Goal: Task Accomplishment & Management: Manage account settings

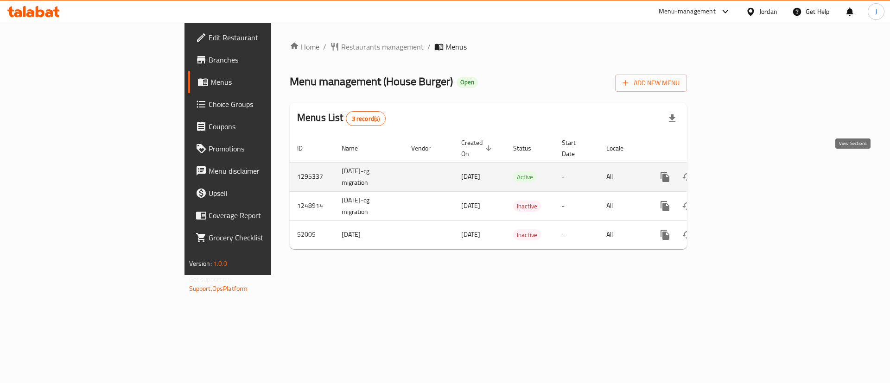
click at [736, 173] on icon "enhanced table" at bounding box center [732, 177] width 8 height 8
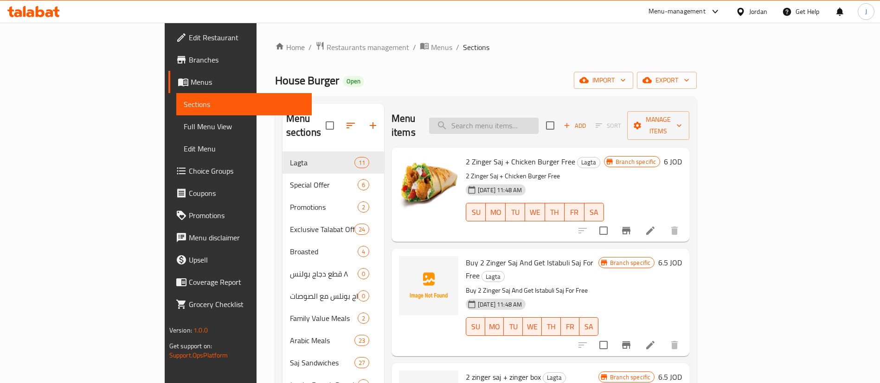
click at [513, 118] on input "search" at bounding box center [483, 126] width 109 height 16
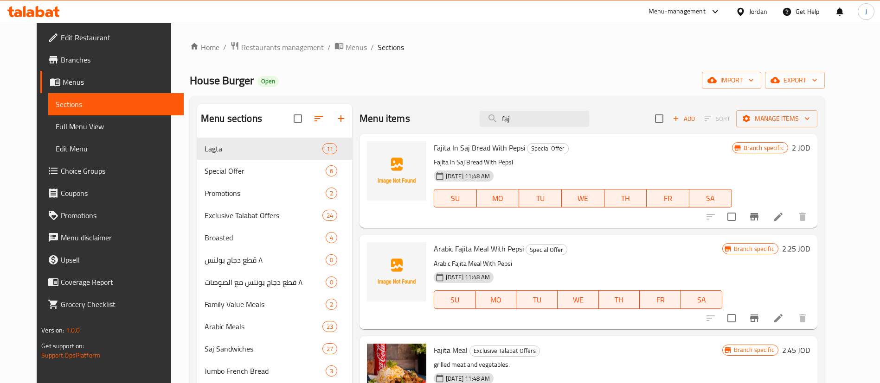
scroll to position [139, 0]
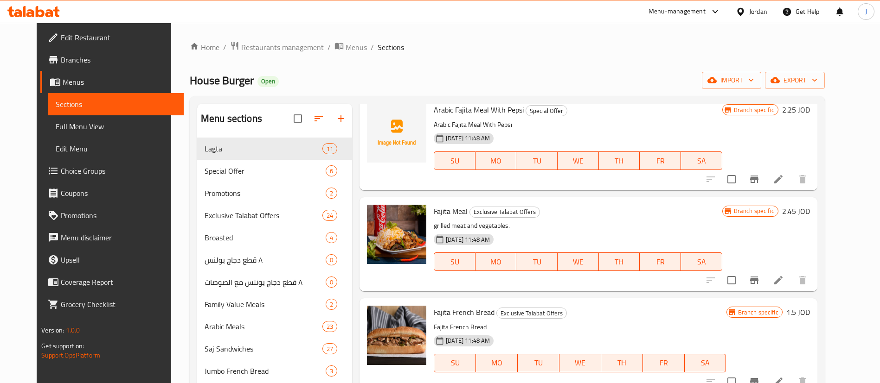
type input "faj"
click at [410, 216] on icon "delete image" at bounding box center [413, 218] width 6 height 8
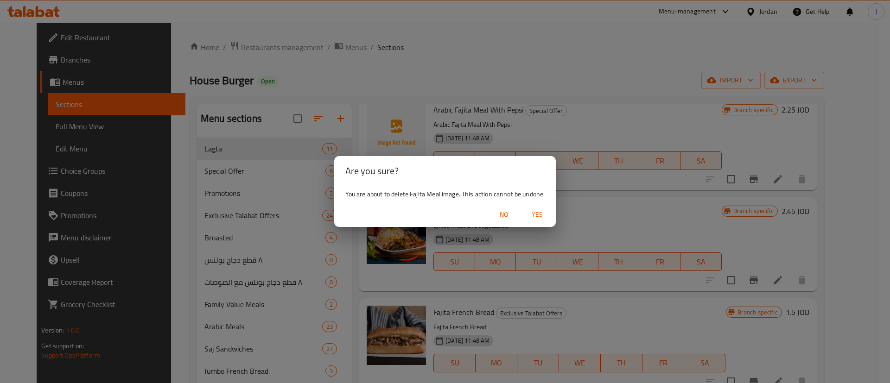
click at [545, 217] on span "Yes" at bounding box center [537, 215] width 22 height 12
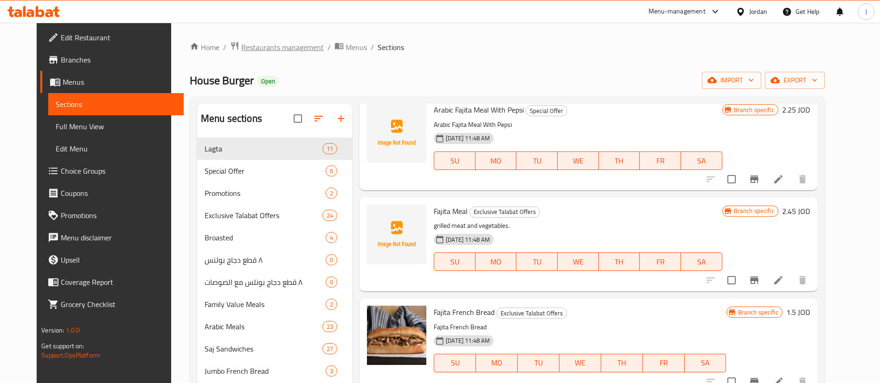
click at [241, 50] on span "Restaurants management" at bounding box center [282, 47] width 83 height 11
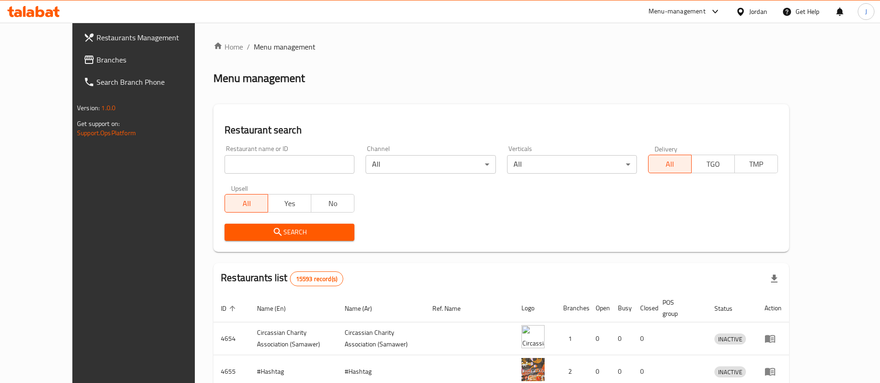
click at [246, 164] on input "search" at bounding box center [289, 164] width 130 height 19
type input "911"
click button "Search" at bounding box center [289, 232] width 130 height 17
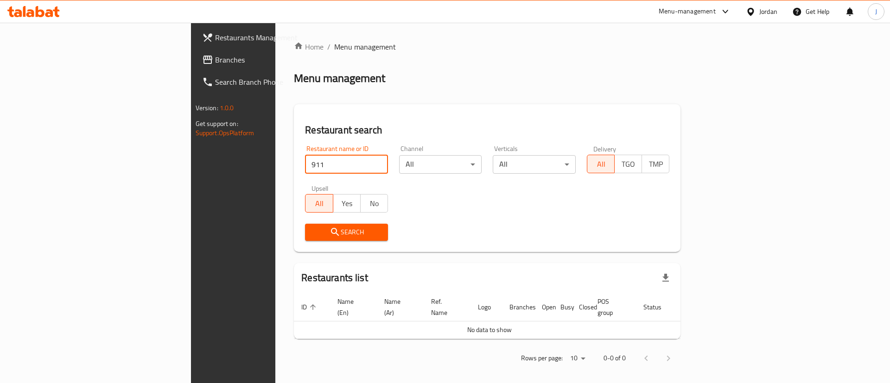
click at [25, 6] on icon at bounding box center [24, 11] width 3 height 11
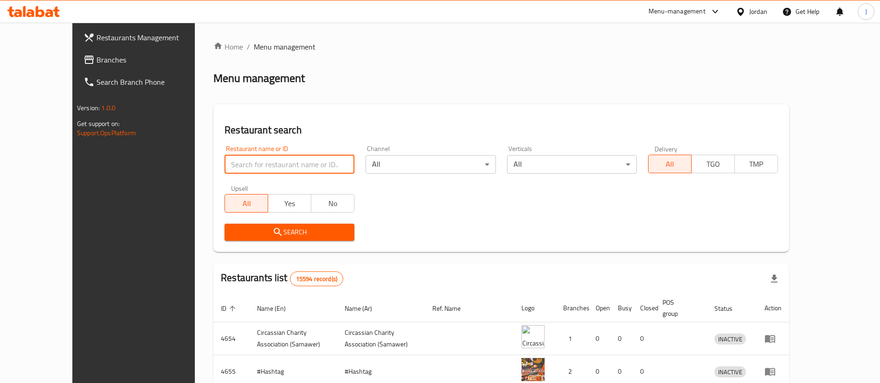
click at [230, 166] on input "search" at bounding box center [289, 164] width 130 height 19
type input "albasha"
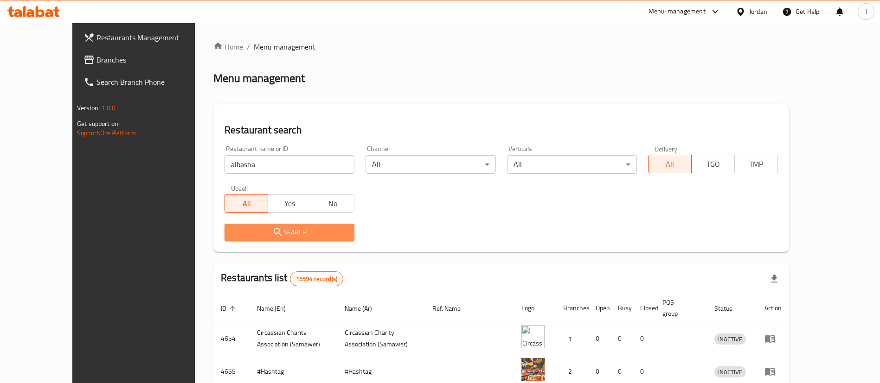
click at [238, 237] on span "Search" at bounding box center [289, 233] width 115 height 12
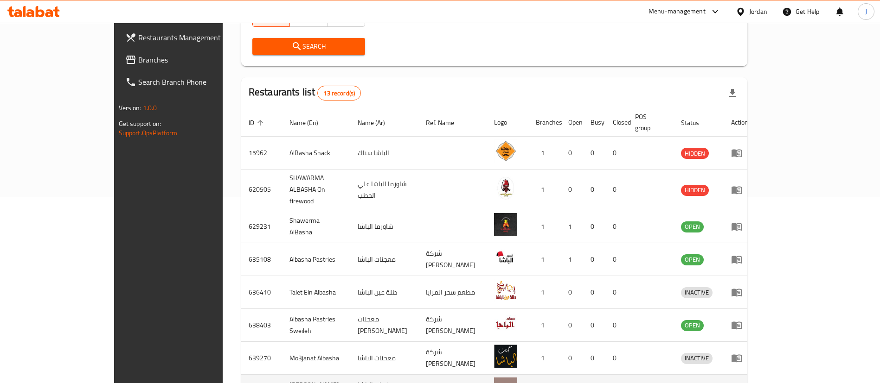
scroll to position [248, 0]
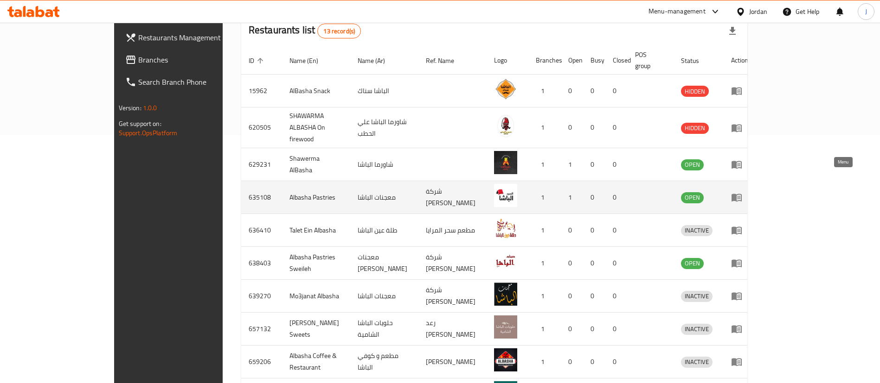
click at [741, 194] on icon "enhanced table" at bounding box center [736, 198] width 10 height 8
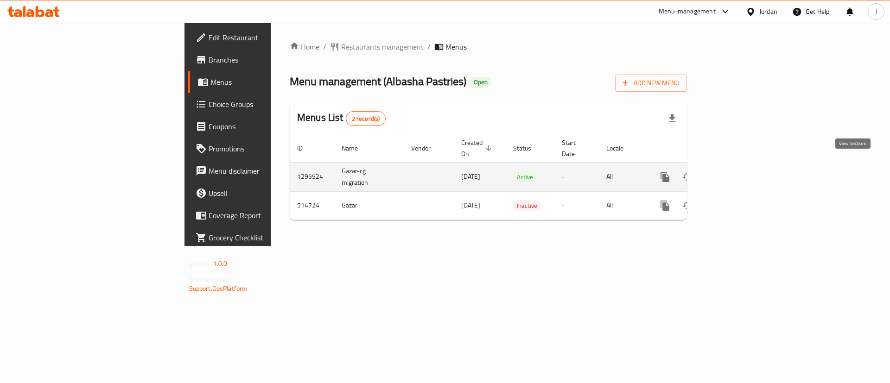
click at [738, 172] on icon "enhanced table" at bounding box center [732, 177] width 11 height 11
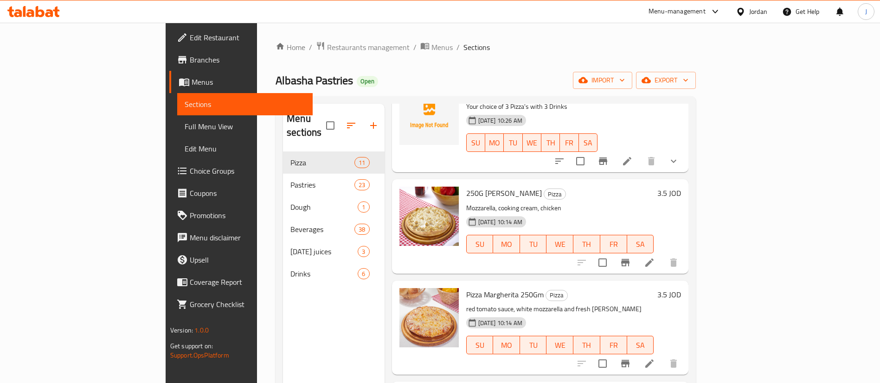
click at [257, 37] on div "Home / Restaurants management / Menus / Sections Albasha Pastries Open import e…" at bounding box center [485, 268] width 457 height 491
click at [327, 47] on span "Restaurants management" at bounding box center [368, 47] width 83 height 11
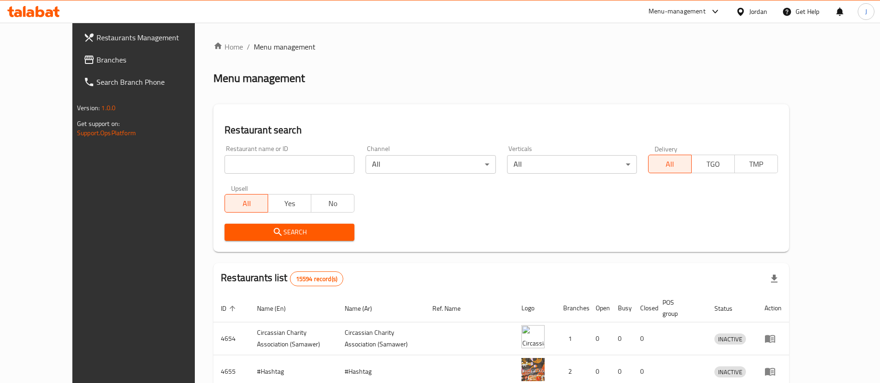
click at [219, 175] on div "Restaurant name or ID Restaurant name or ID" at bounding box center [289, 159] width 141 height 39
click at [224, 168] on input "search" at bounding box center [289, 164] width 130 height 19
type input "house burger"
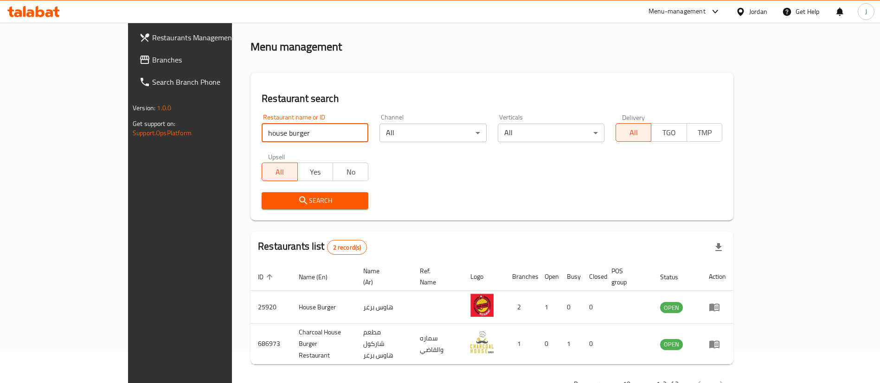
scroll to position [45, 0]
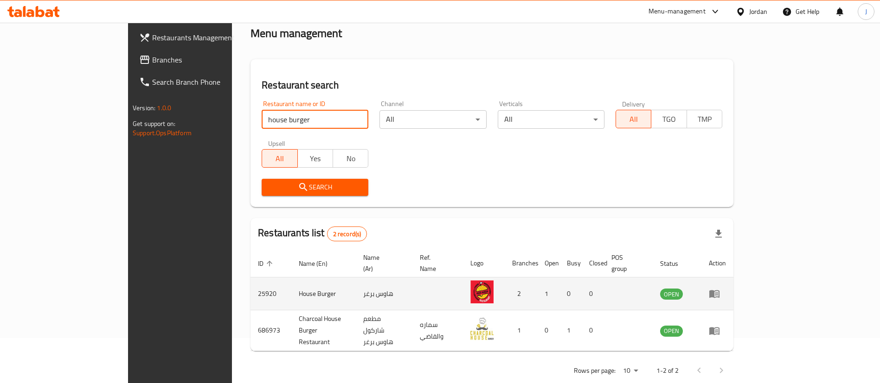
click at [733, 290] on td "enhanced table" at bounding box center [717, 294] width 32 height 33
click at [719, 291] on icon "enhanced table" at bounding box center [714, 295] width 10 height 8
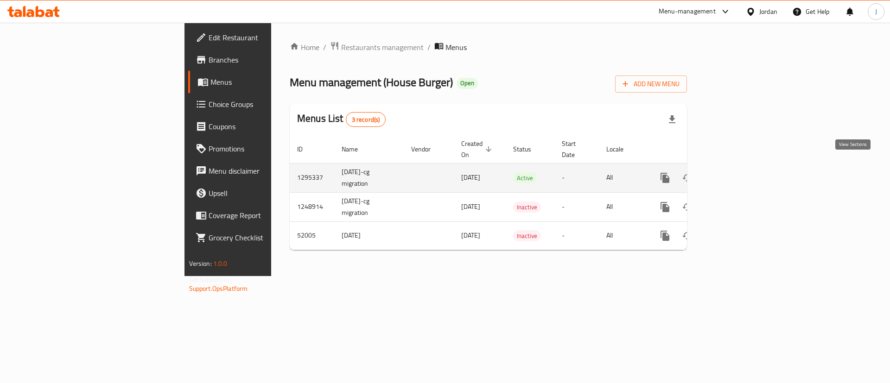
click at [738, 172] on icon "enhanced table" at bounding box center [732, 177] width 11 height 11
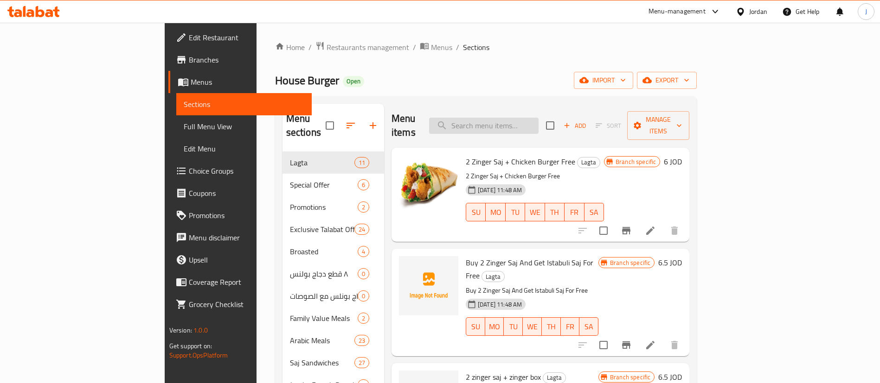
click at [525, 121] on input "search" at bounding box center [483, 126] width 109 height 16
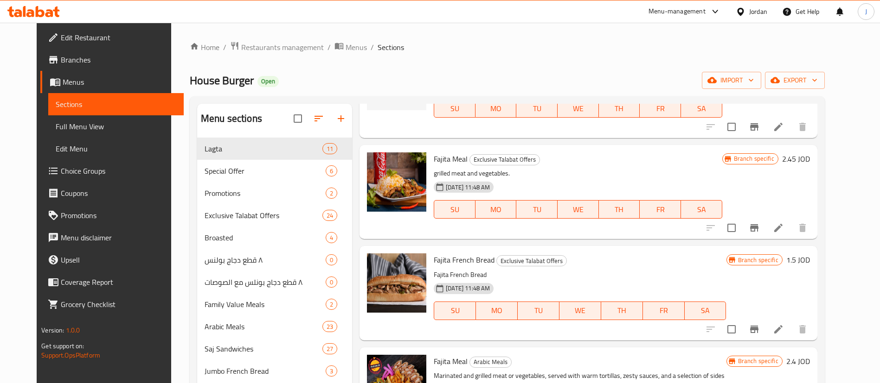
scroll to position [209, 0]
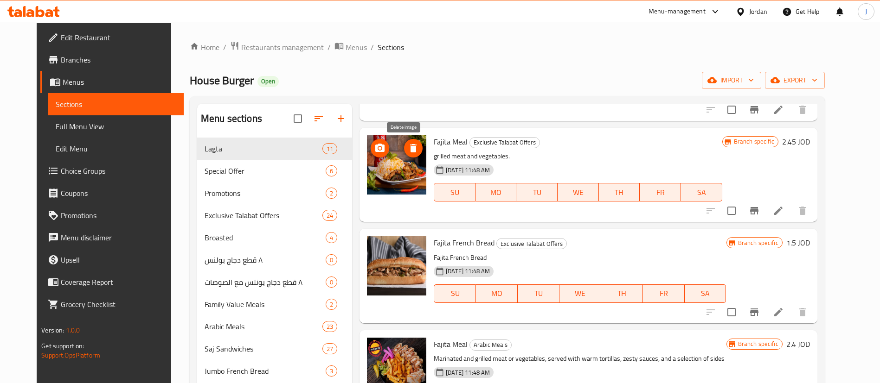
type input "faji"
click at [408, 148] on icon "delete image" at bounding box center [413, 148] width 11 height 11
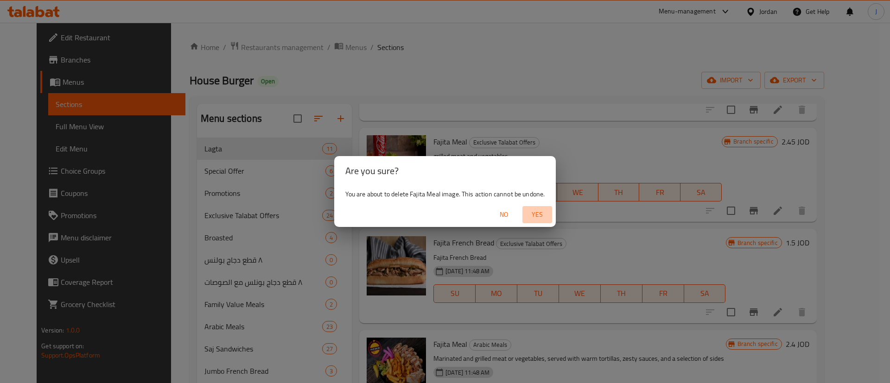
click at [536, 211] on span "Yes" at bounding box center [537, 215] width 22 height 12
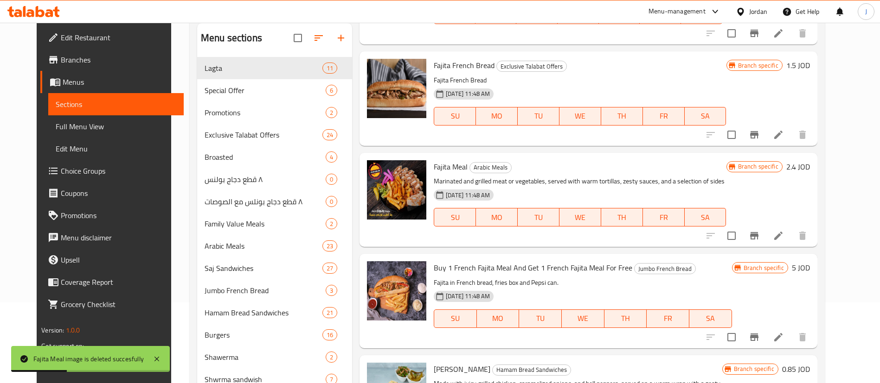
scroll to position [185, 0]
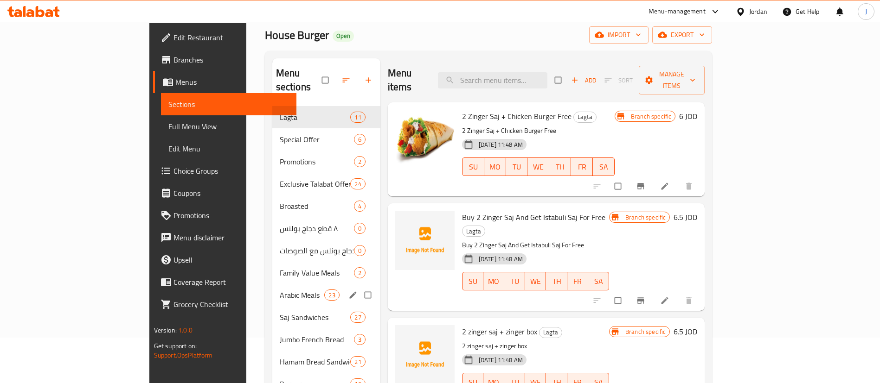
scroll to position [185, 0]
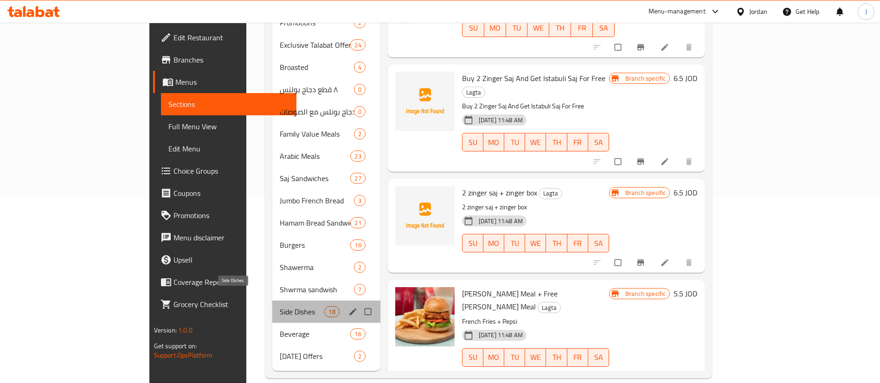
click at [280, 306] on span "Side Dishes" at bounding box center [302, 311] width 45 height 11
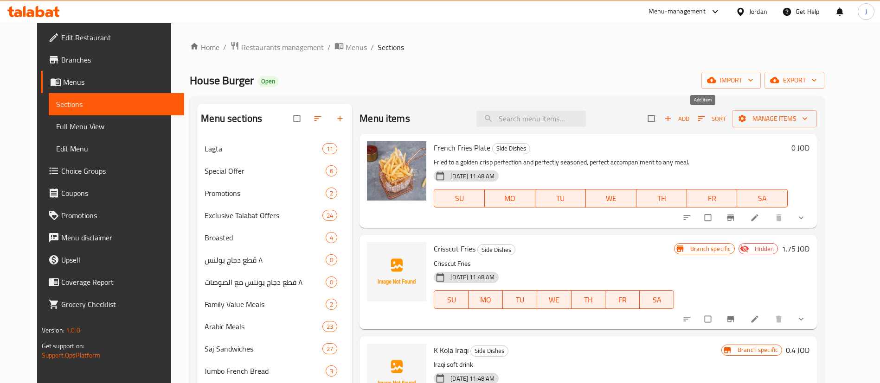
click at [689, 118] on span "Add" at bounding box center [676, 119] width 25 height 11
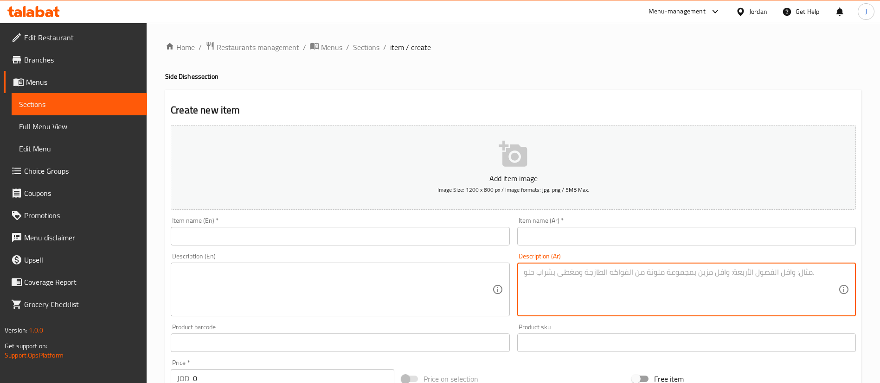
click at [542, 287] on textarea at bounding box center [680, 290] width 314 height 44
paste textarea "شكولاته موز مانجا فراوله المكونات"
type textarea "شكولاته موز مانجا فراوله المكونات"
click at [426, 283] on textarea at bounding box center [334, 290] width 314 height 44
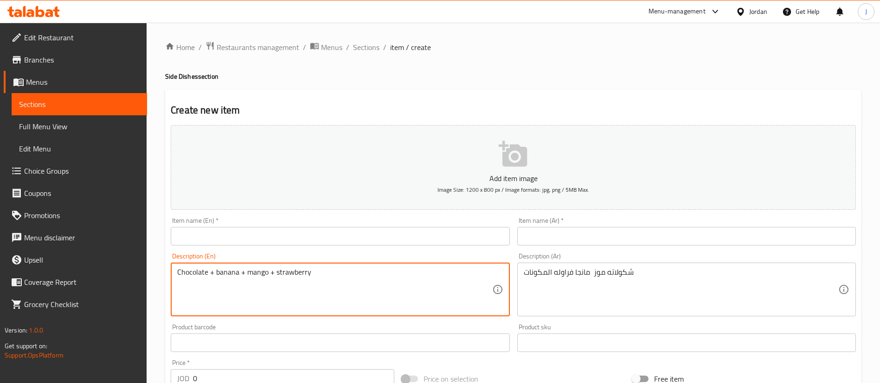
type textarea "Chocolate + banana + mango + strawberry"
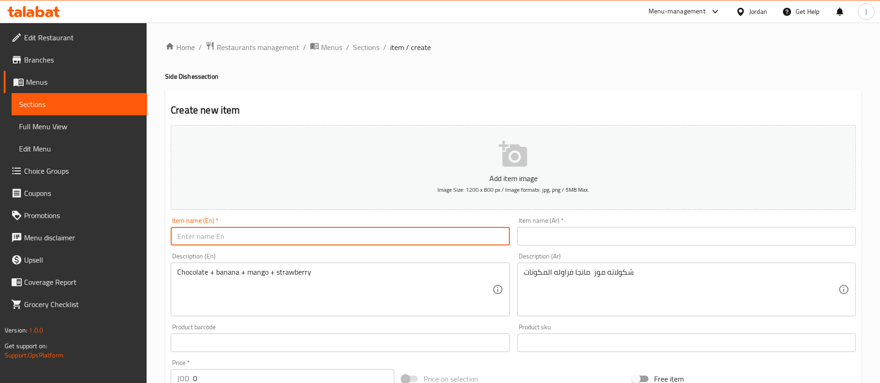
click at [483, 238] on input "text" at bounding box center [340, 236] width 338 height 19
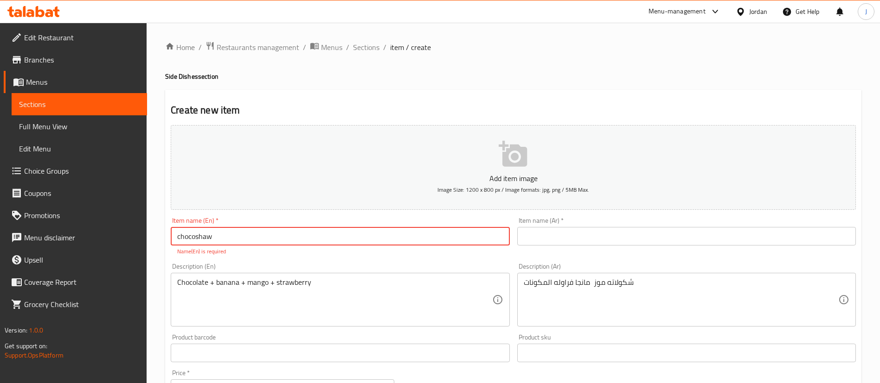
type input "chocoshaw"
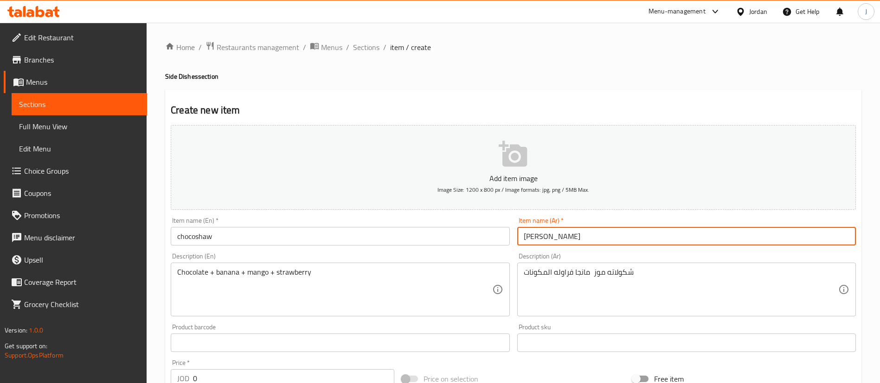
type input "J"
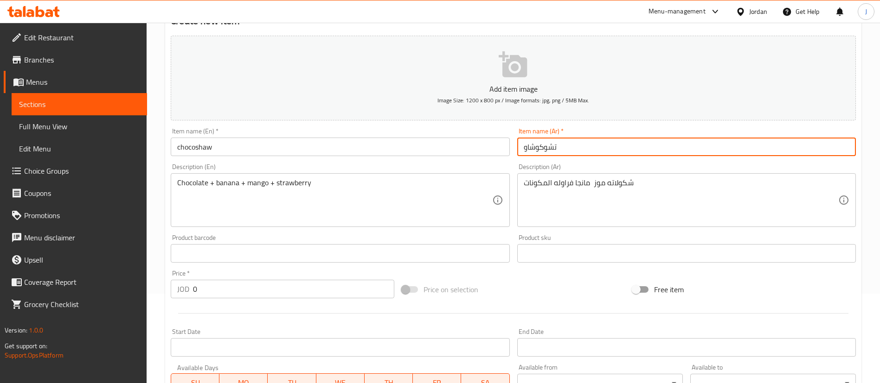
scroll to position [139, 0]
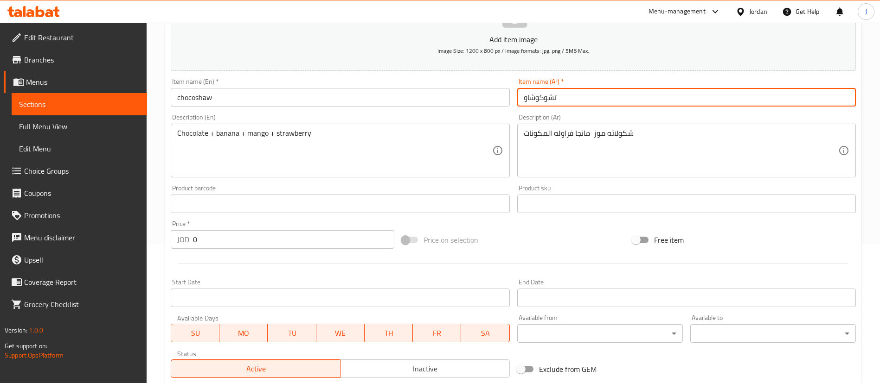
type input "تشوكوشاو"
click at [284, 243] on input "0" at bounding box center [293, 239] width 201 height 19
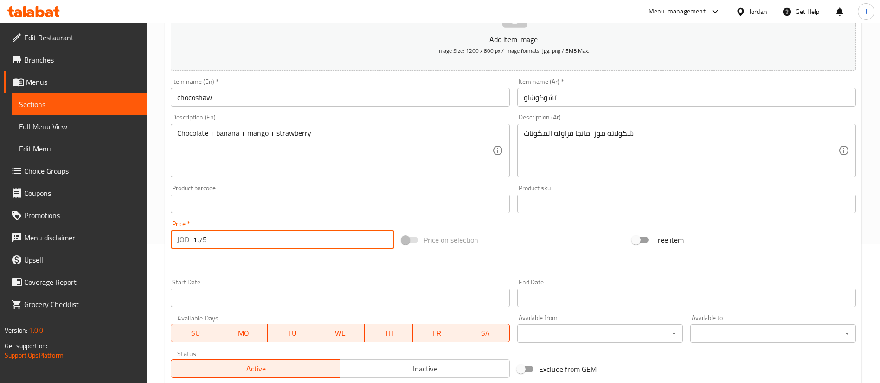
type input "1.75"
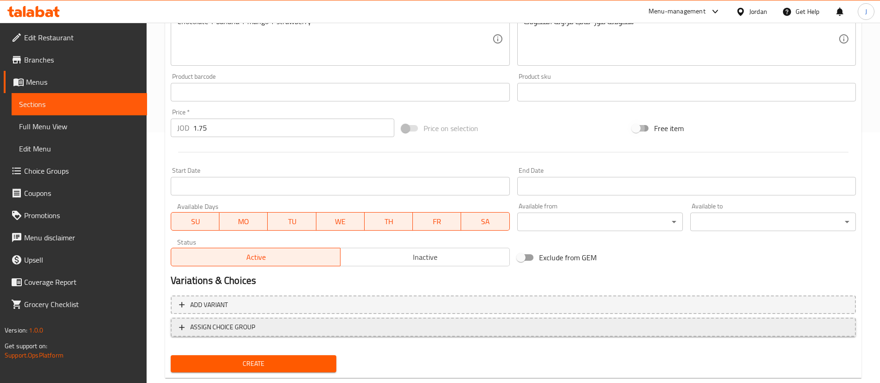
scroll to position [272, 0]
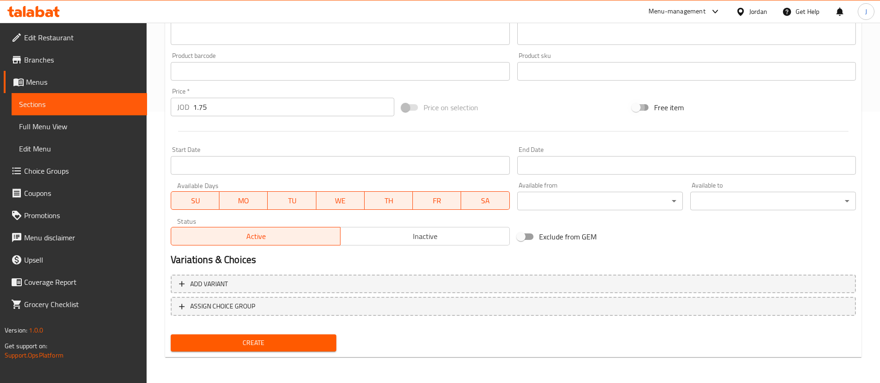
click at [277, 341] on span "Create" at bounding box center [253, 344] width 151 height 12
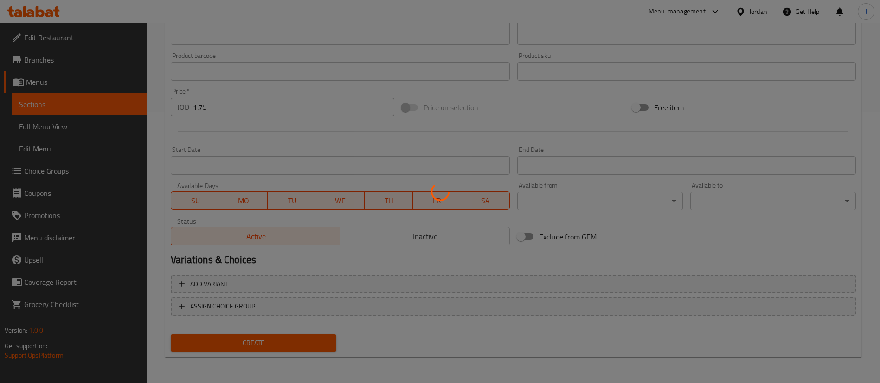
type input "0"
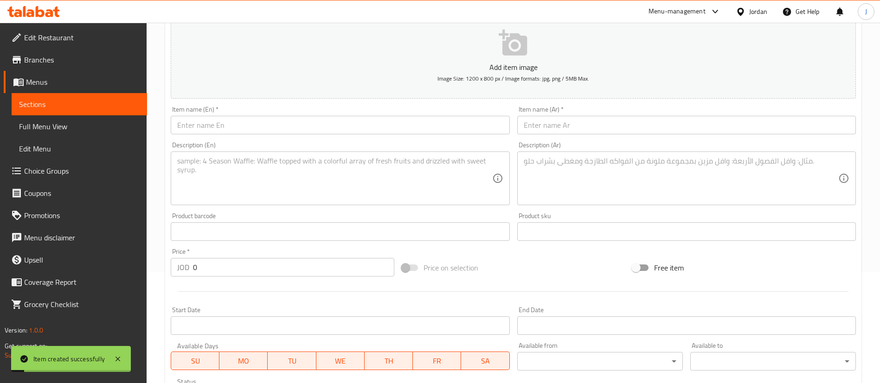
scroll to position [0, 0]
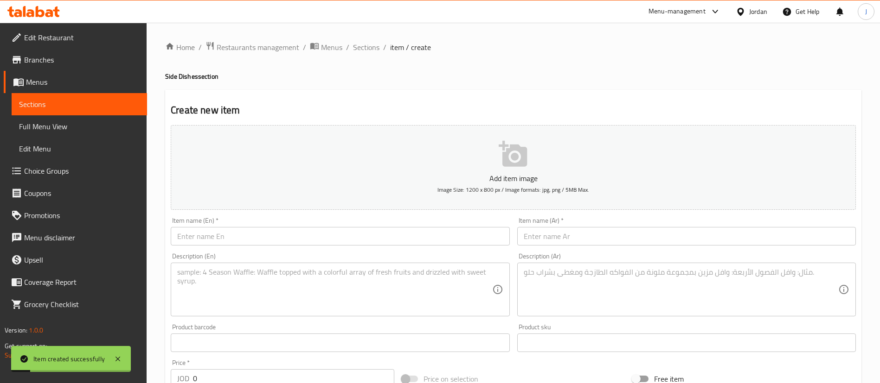
click at [348, 42] on ol "Home / Restaurants management / Menus / Sections / item / create" at bounding box center [513, 47] width 696 height 12
click at [364, 50] on span "Sections" at bounding box center [366, 47] width 26 height 11
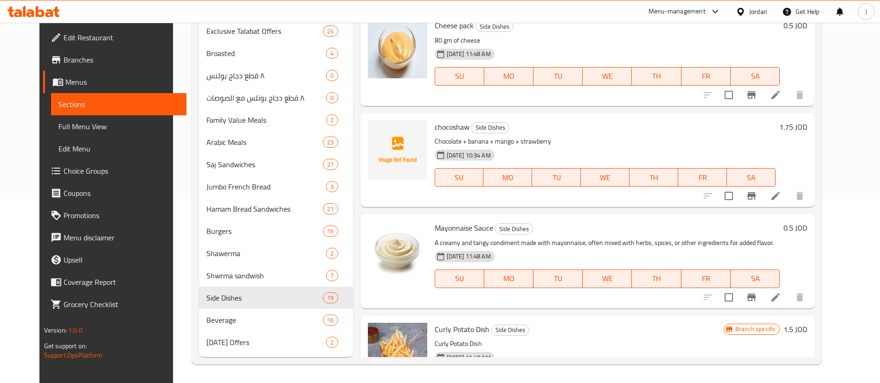
scroll to position [278, 0]
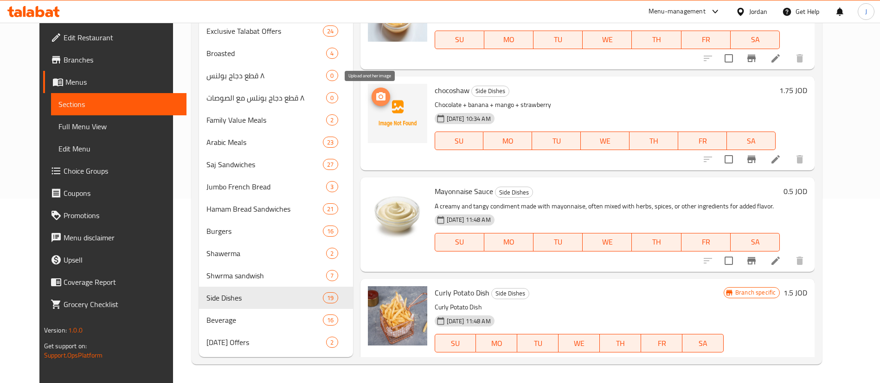
click at [376, 100] on icon "upload picture" at bounding box center [380, 96] width 9 height 8
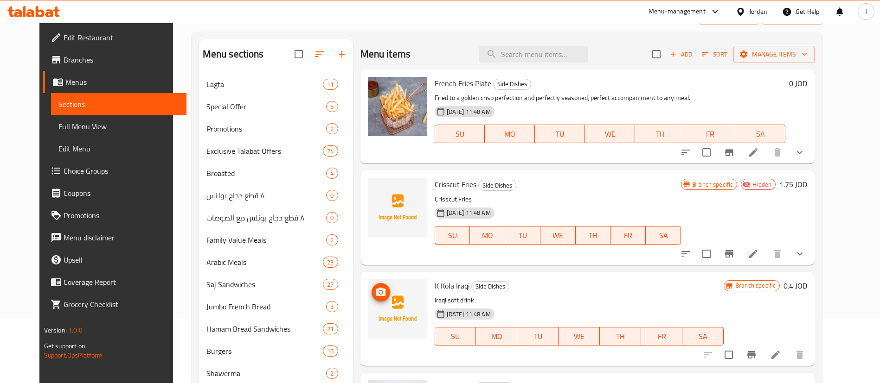
scroll to position [0, 0]
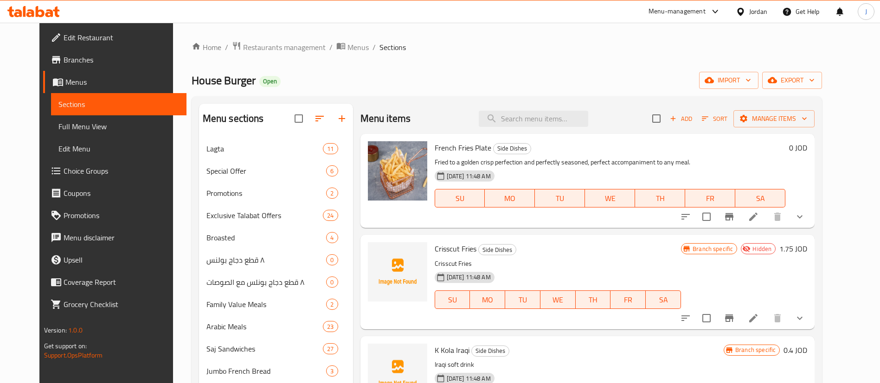
click at [38, 2] on div at bounding box center [33, 11] width 67 height 19
click at [38, 8] on icon at bounding box center [33, 11] width 52 height 11
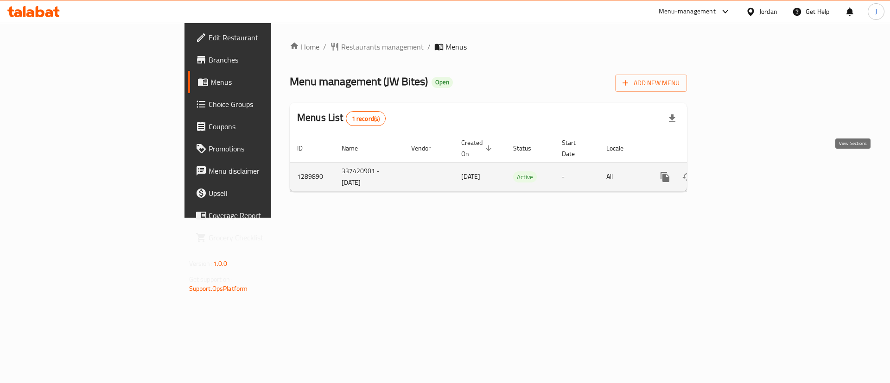
click at [743, 166] on link "enhanced table" at bounding box center [732, 177] width 22 height 22
